Goal: Task Accomplishment & Management: Manage account settings

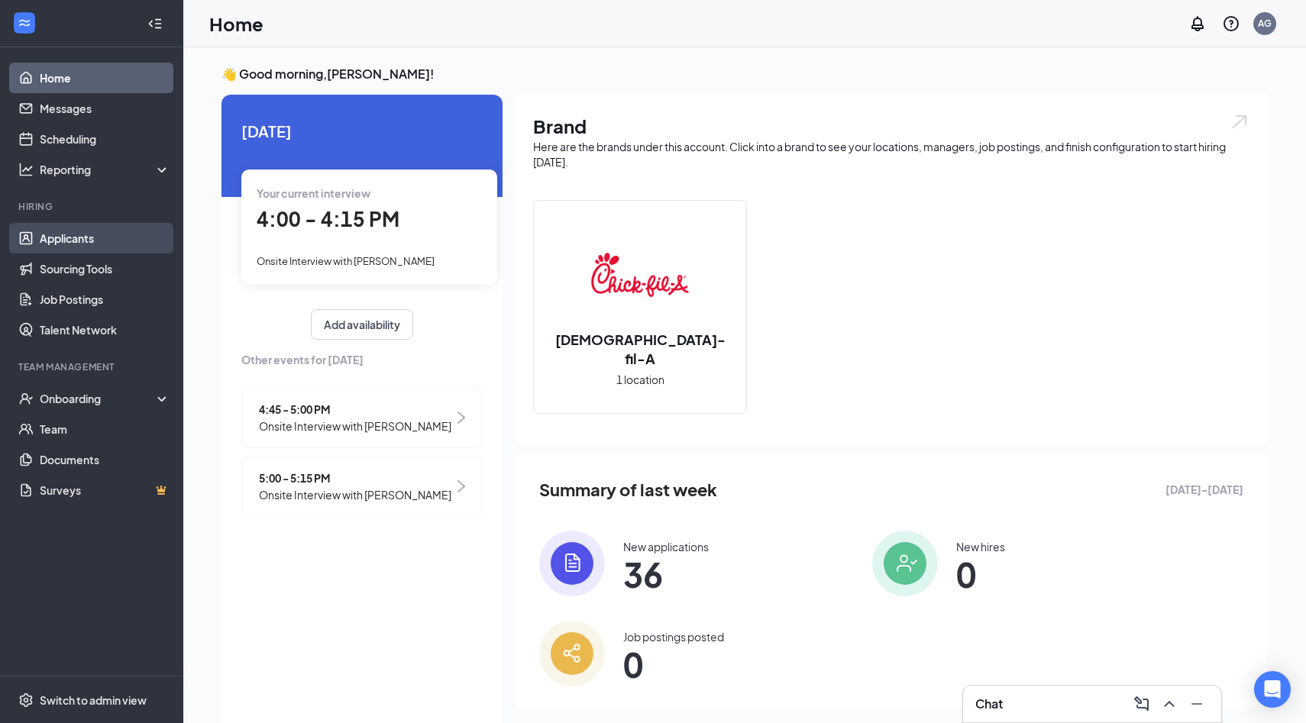
click at [74, 239] on link "Applicants" at bounding box center [105, 238] width 131 height 31
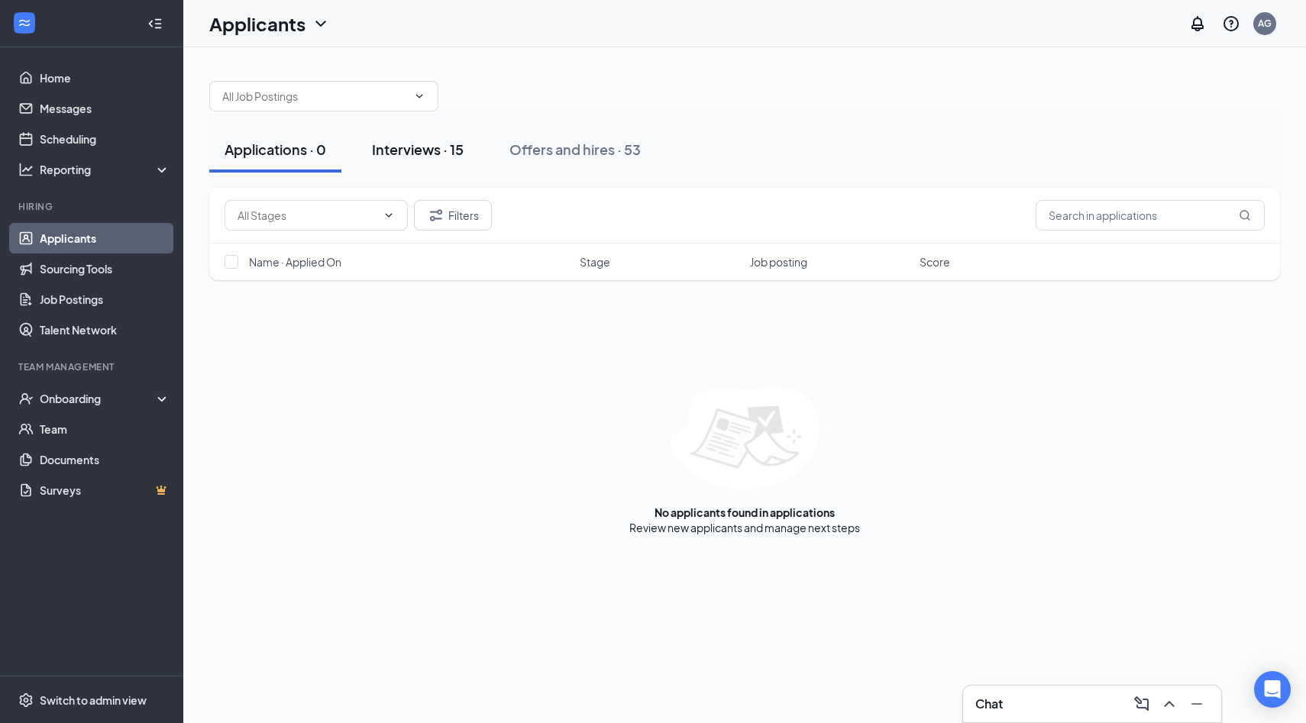
click at [435, 166] on button "Interviews · 15" at bounding box center [418, 150] width 122 height 46
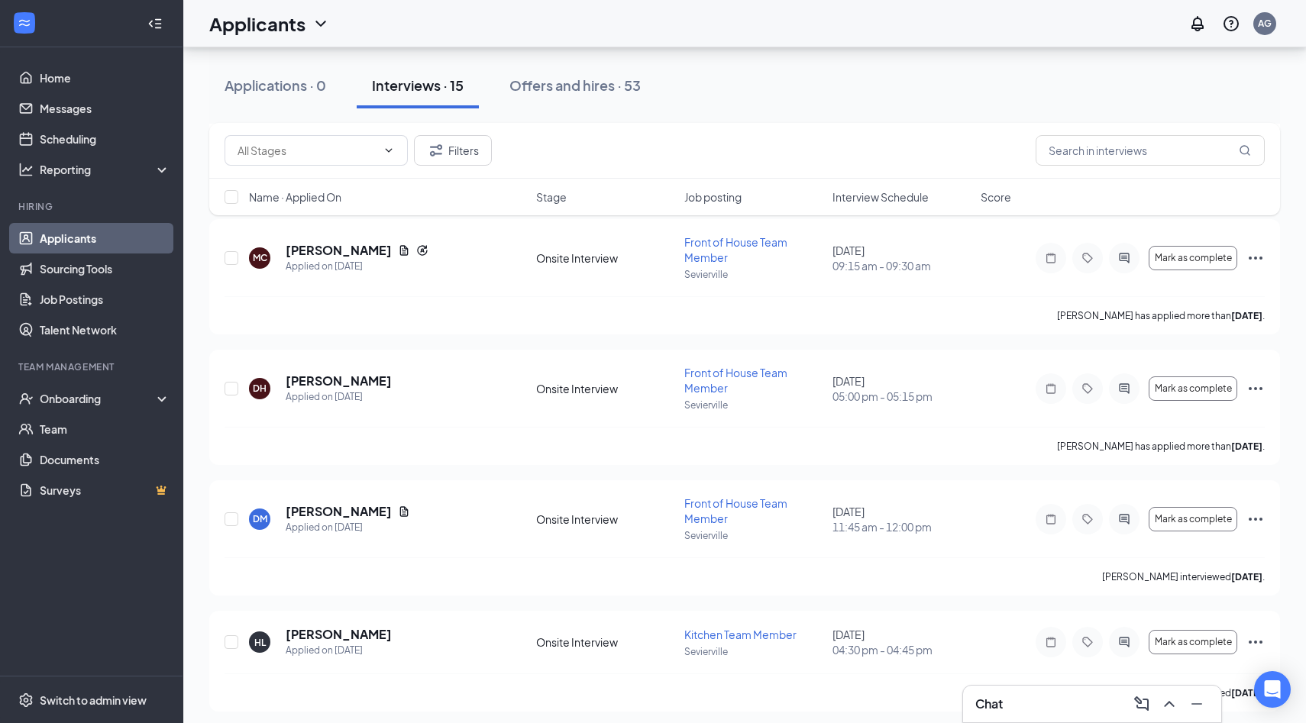
scroll to position [1461, 0]
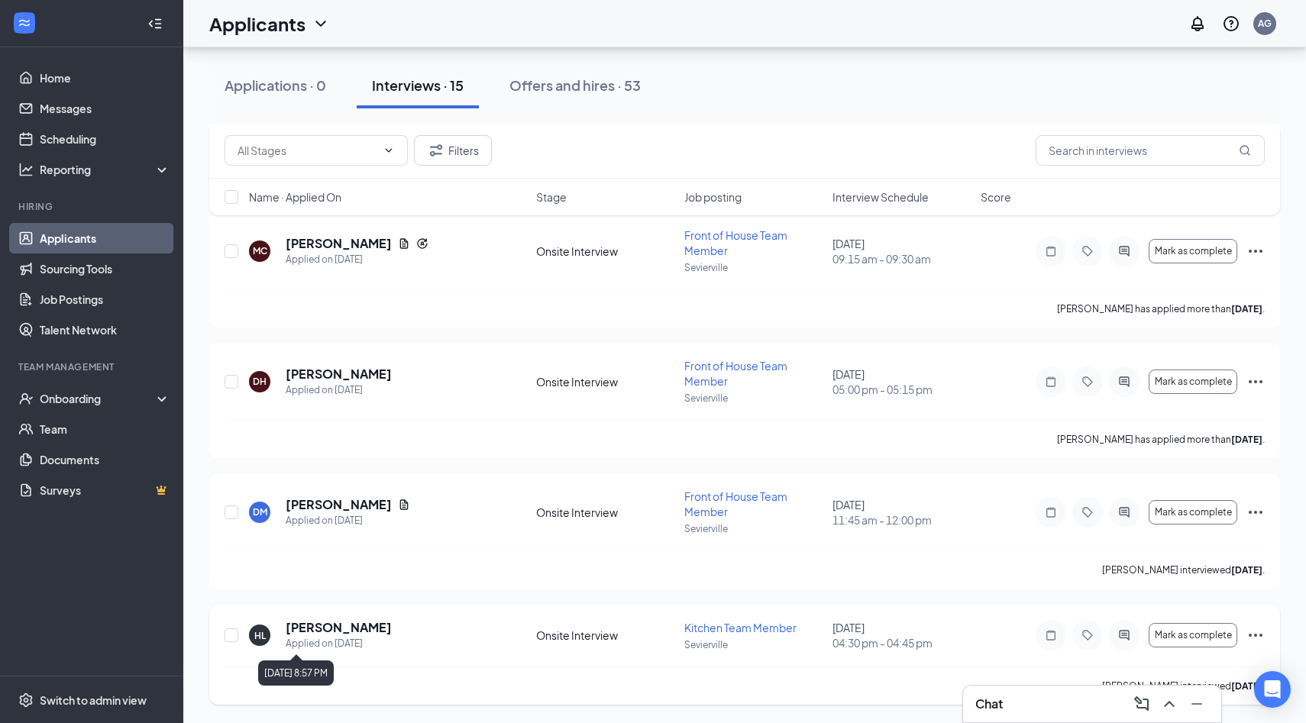
click at [327, 635] on h5 "[PERSON_NAME]" at bounding box center [339, 627] width 106 height 17
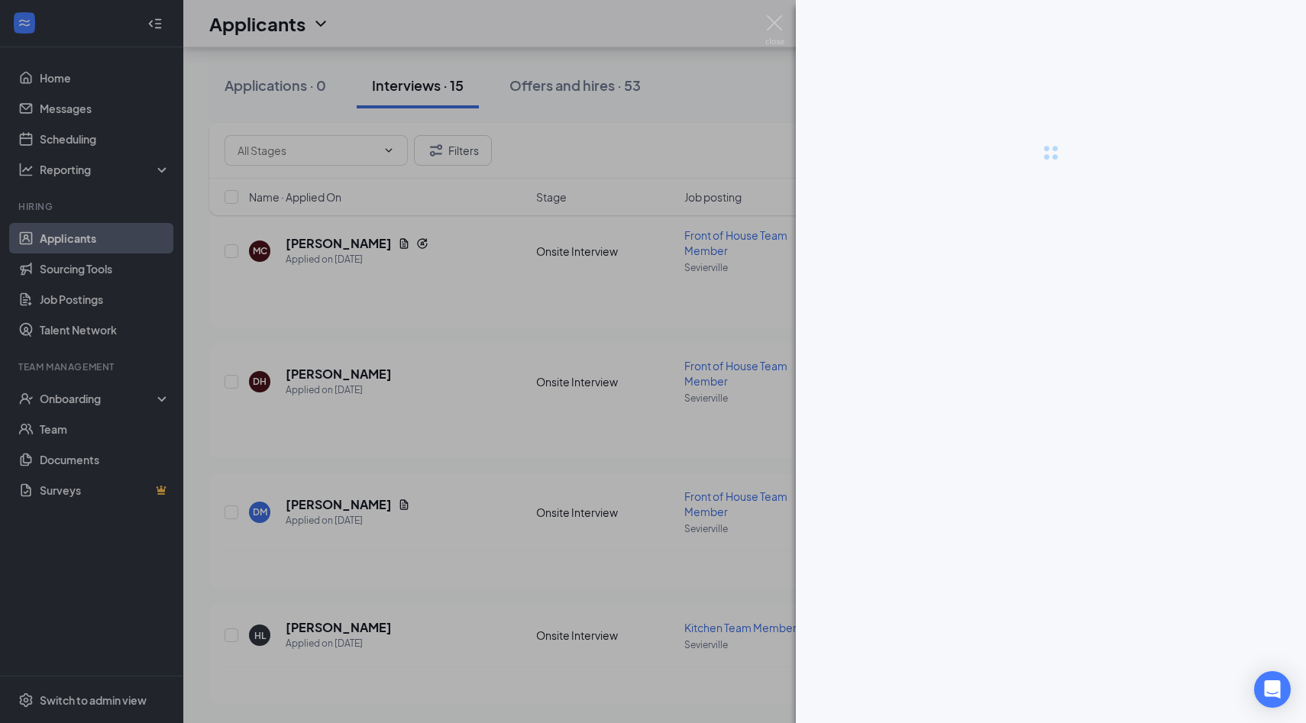
click at [330, 627] on div at bounding box center [653, 361] width 1306 height 723
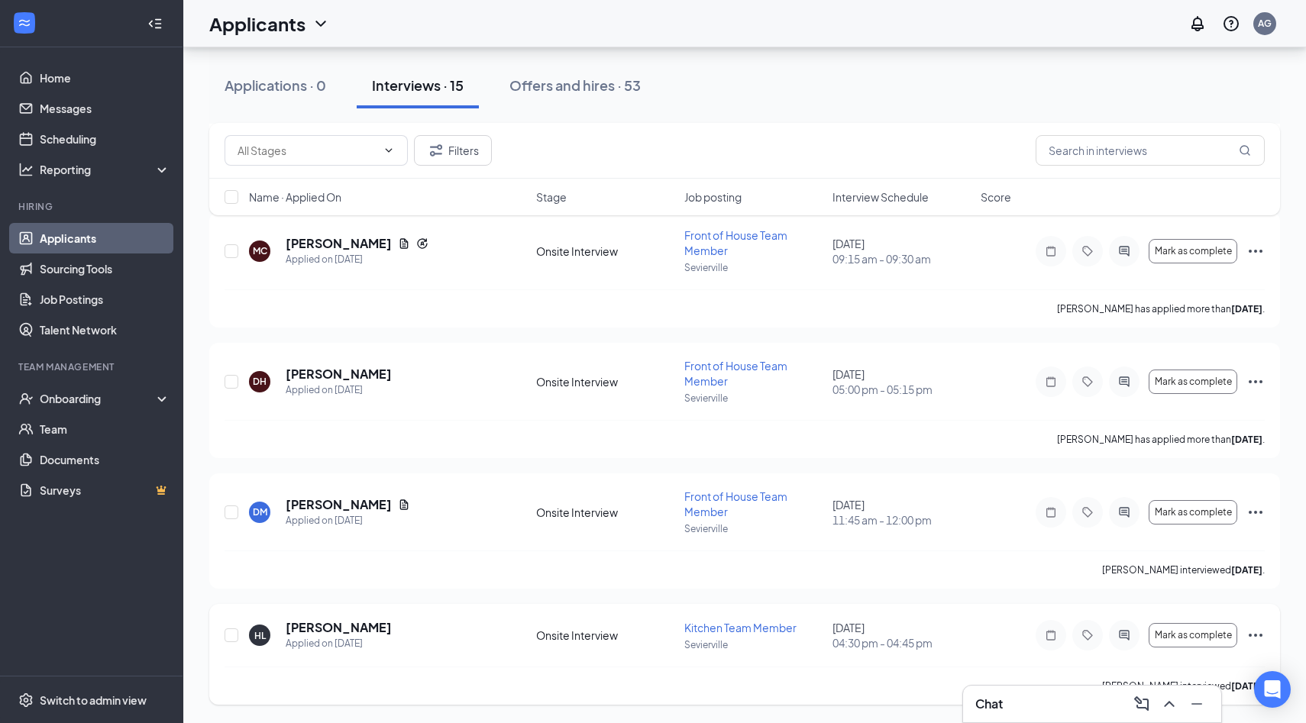
click at [309, 610] on div "[PERSON_NAME] Applied on [DATE] Onsite Interview Kitchen Team Member Seviervill…" at bounding box center [744, 654] width 1071 height 101
click at [313, 628] on h5 "[PERSON_NAME]" at bounding box center [339, 627] width 106 height 17
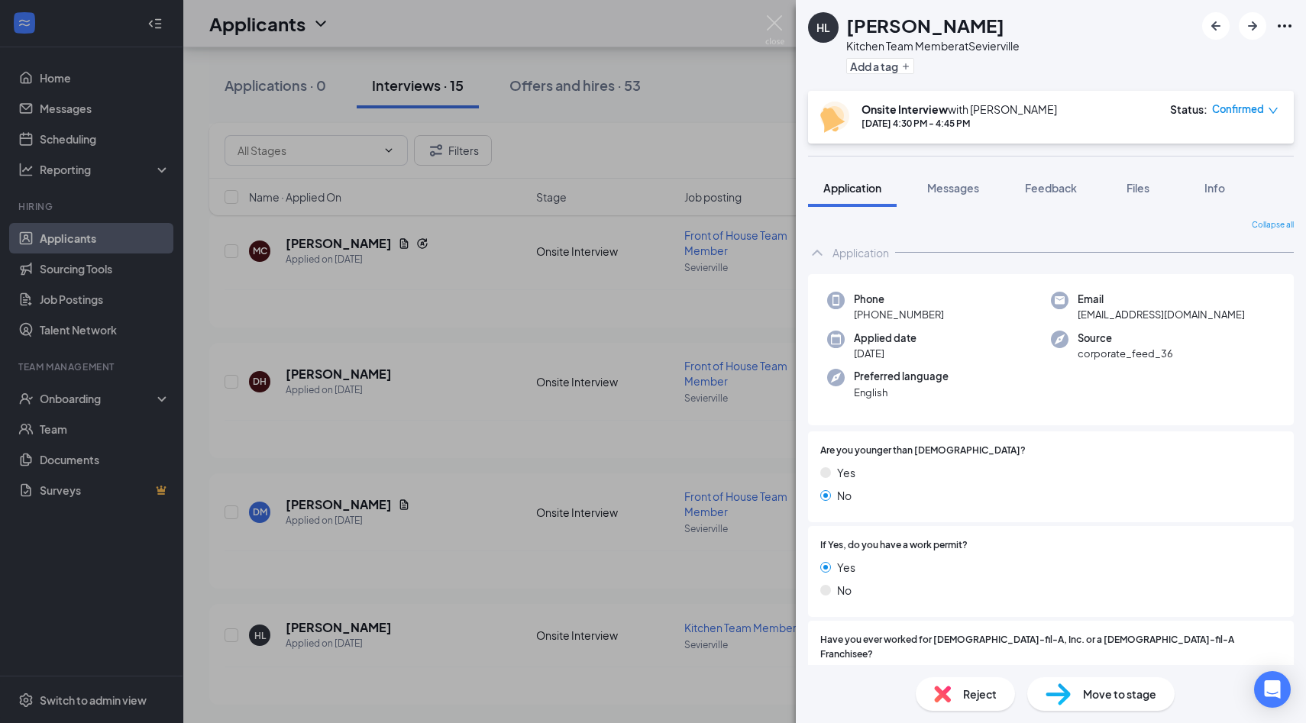
click at [702, 406] on div "[PERSON_NAME] Kitchen Team Member at [GEOGRAPHIC_DATA] Add a tag Onsite Intervi…" at bounding box center [653, 361] width 1306 height 723
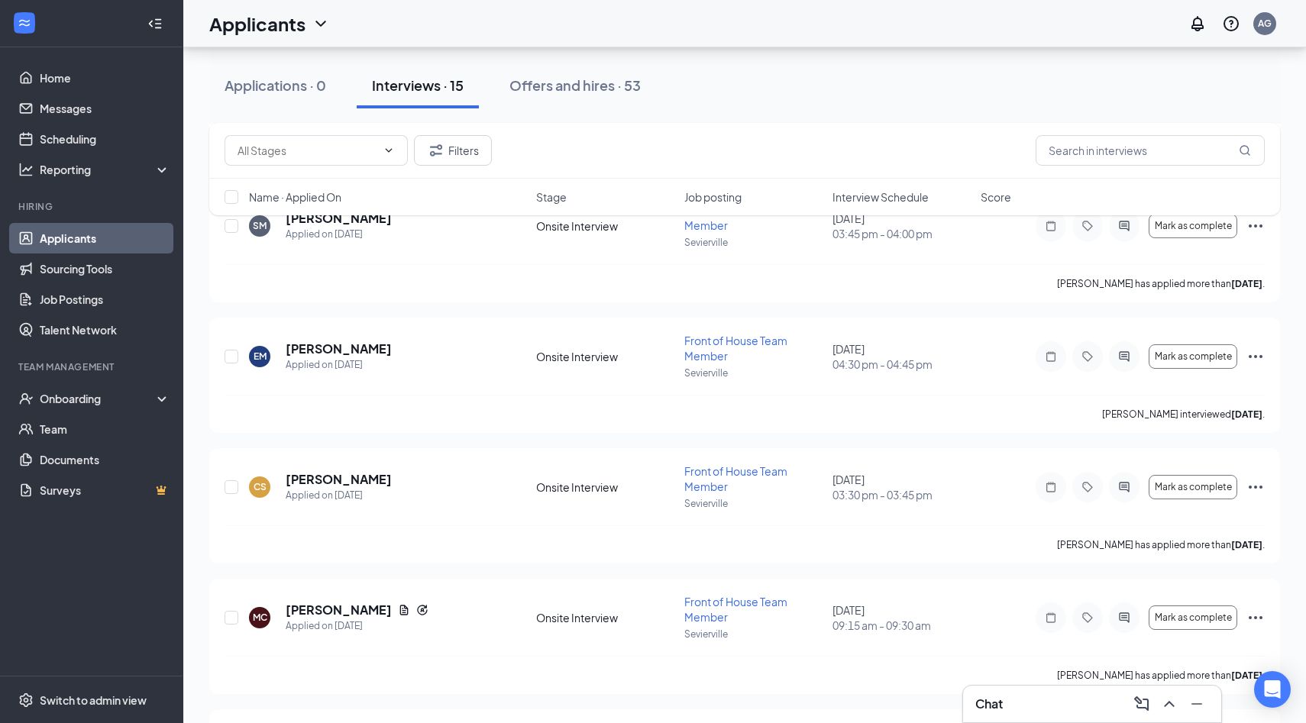
scroll to position [828, 0]
